Goal: Find contact information: Find contact information

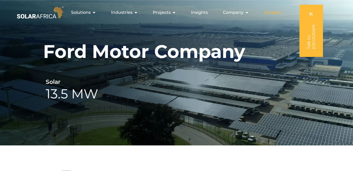
click at [282, 13] on div "Contact" at bounding box center [272, 12] width 25 height 10
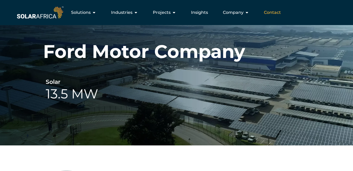
click at [279, 13] on span "Contact" at bounding box center [272, 12] width 17 height 6
